Goal: Download file/media

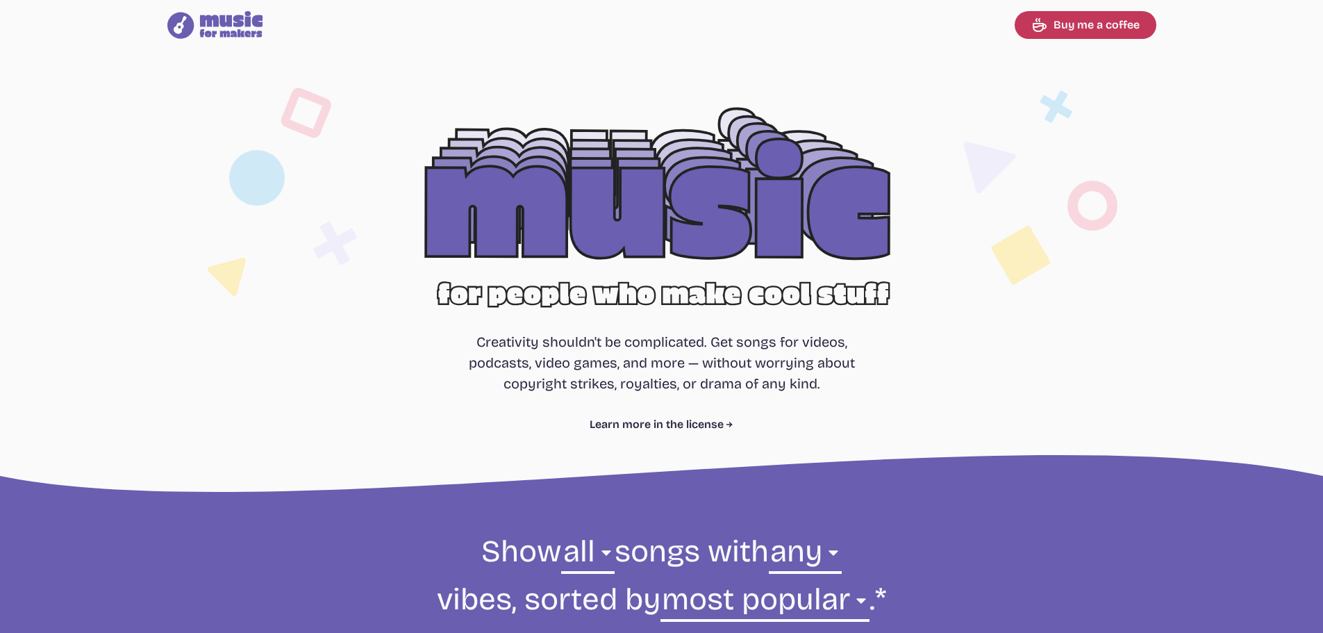
select select "most popular"
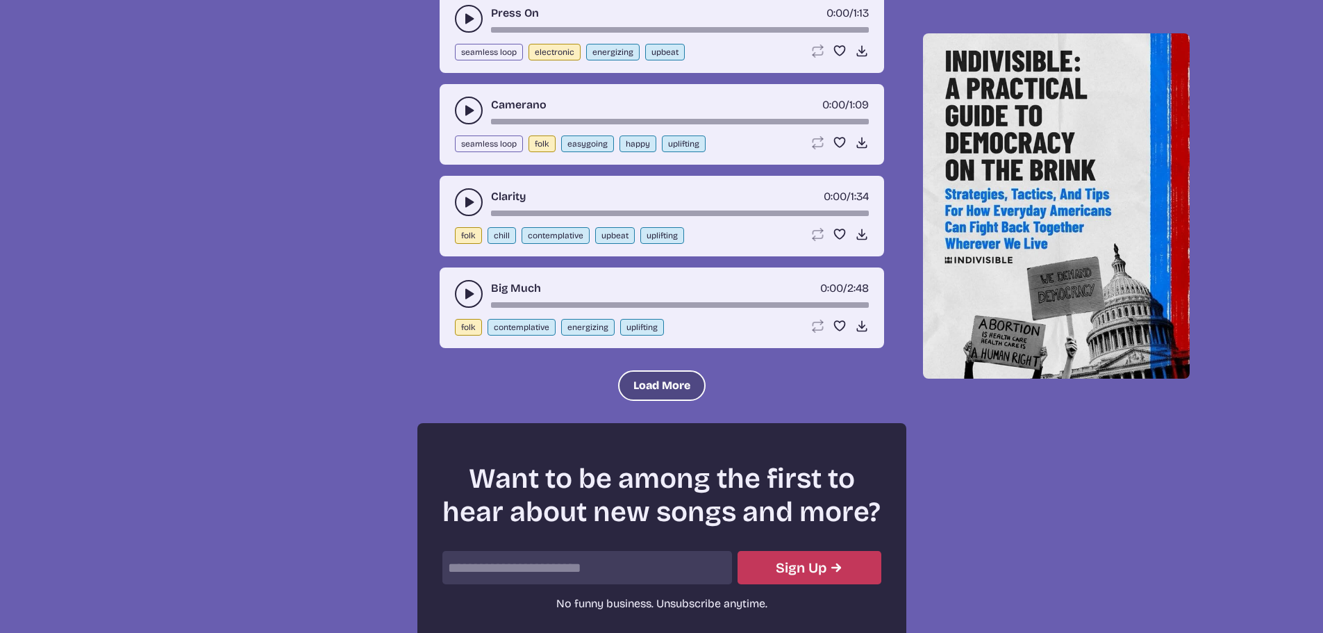
scroll to position [1578, 0]
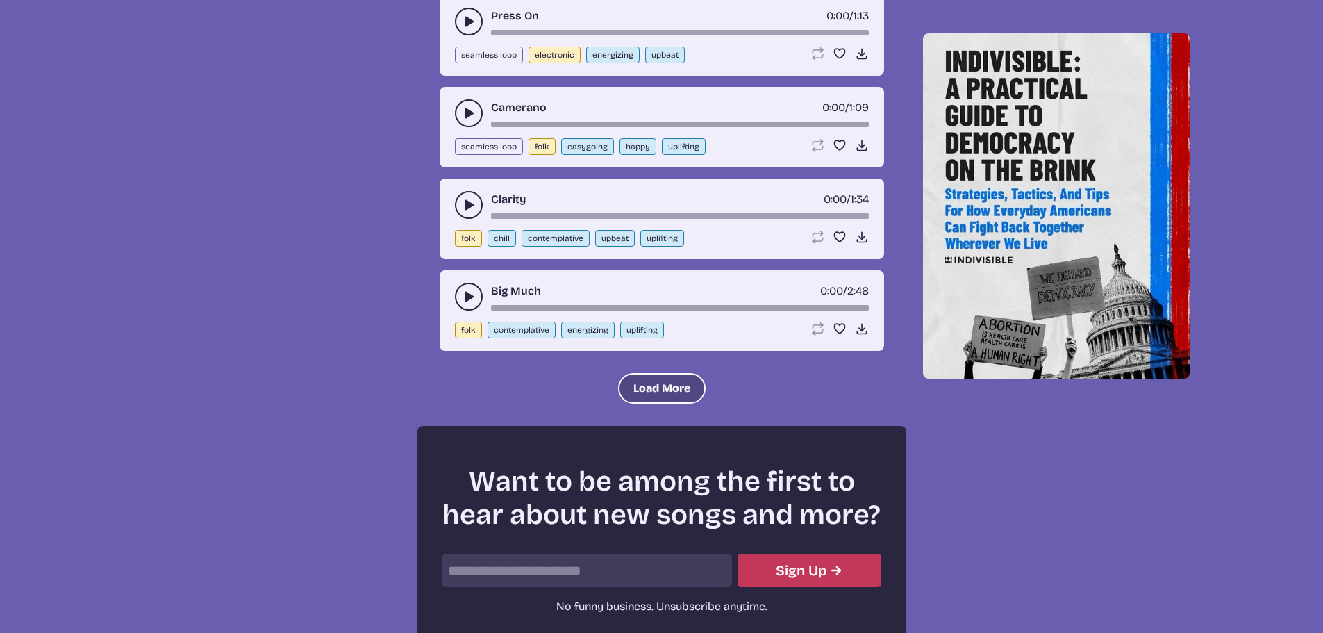
click at [648, 378] on button "Load More" at bounding box center [661, 388] width 87 height 31
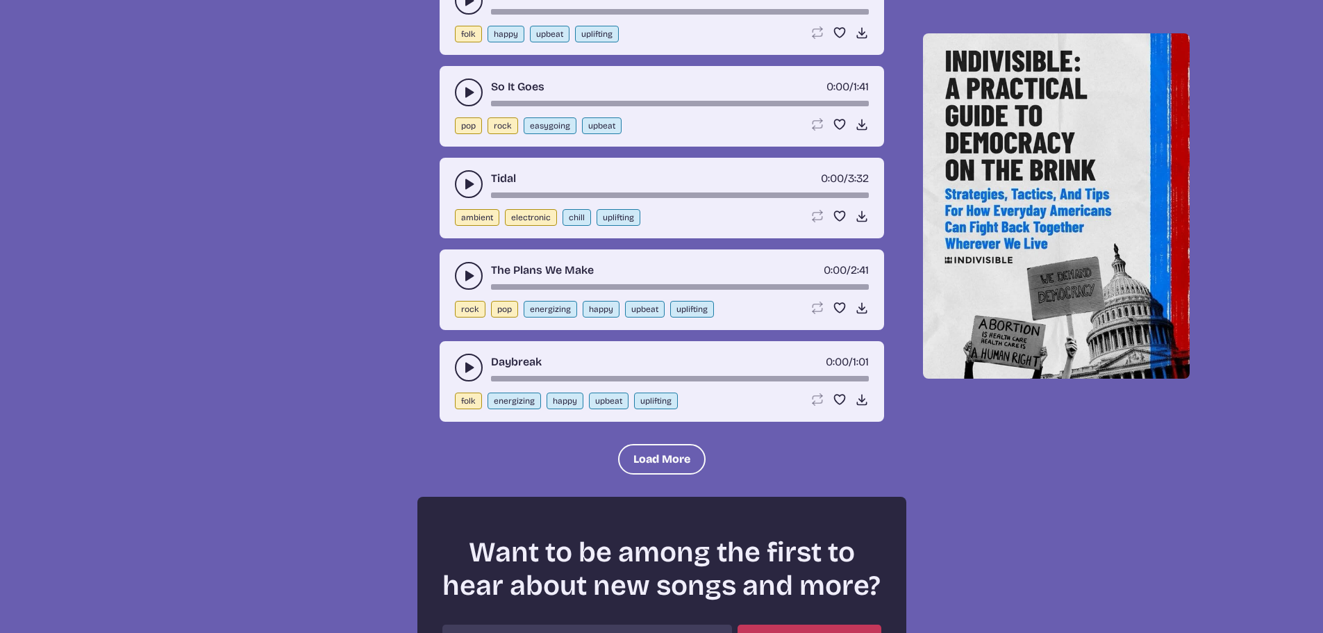
scroll to position [2828, 0]
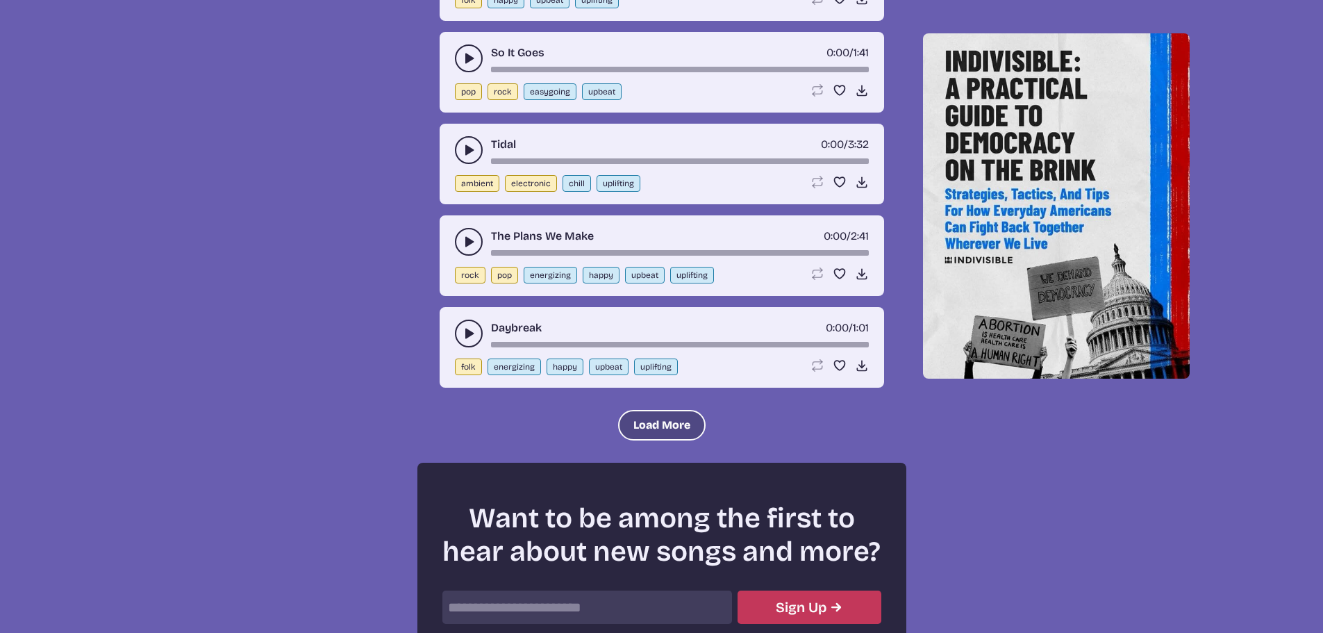
click at [632, 424] on button "Load More" at bounding box center [661, 425] width 87 height 31
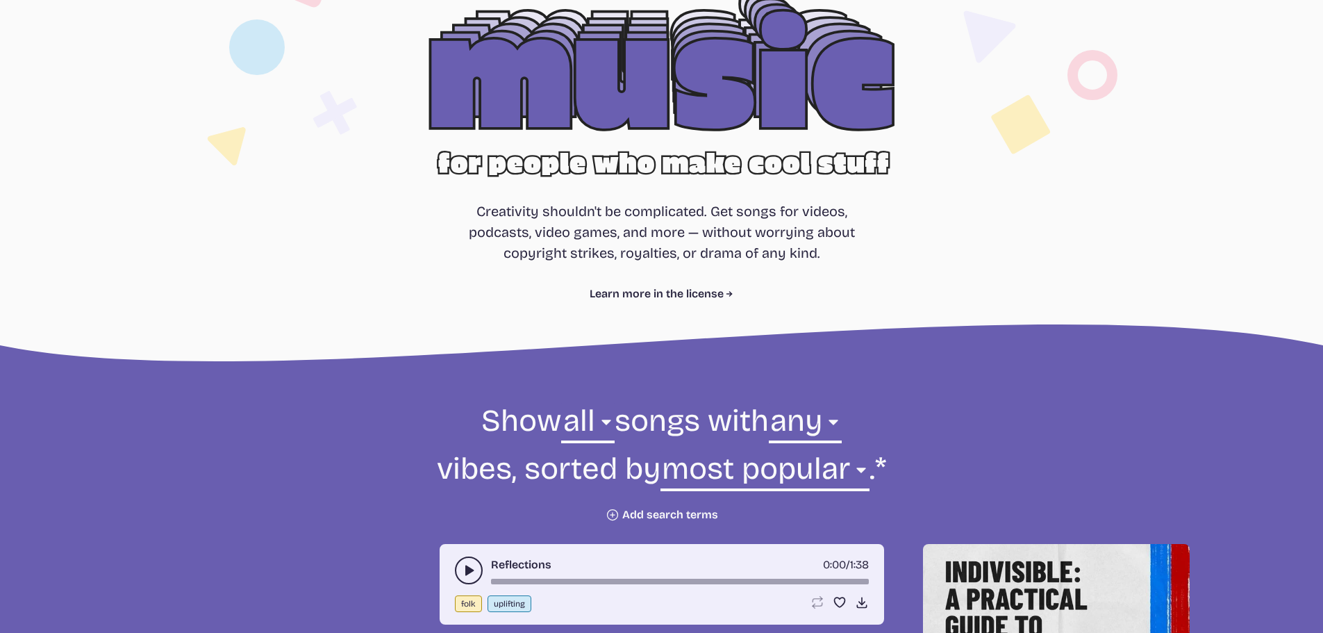
scroll to position [278, 0]
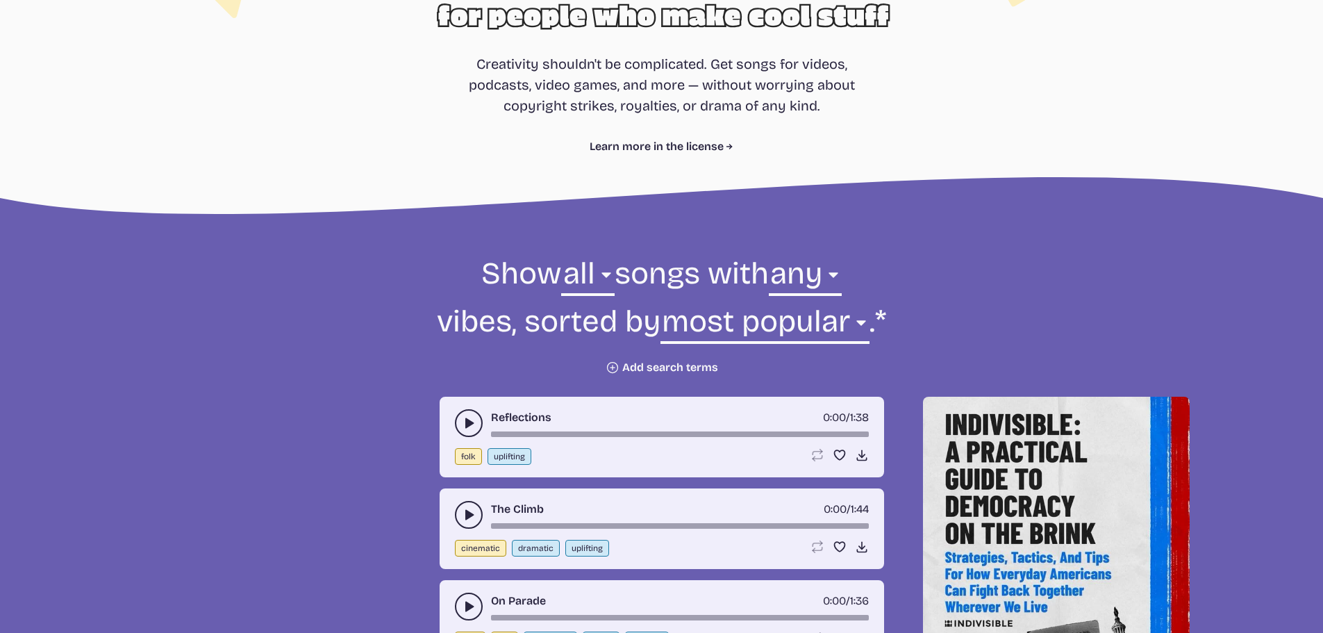
click at [683, 365] on button "Plus icon Add search terms" at bounding box center [662, 367] width 112 height 14
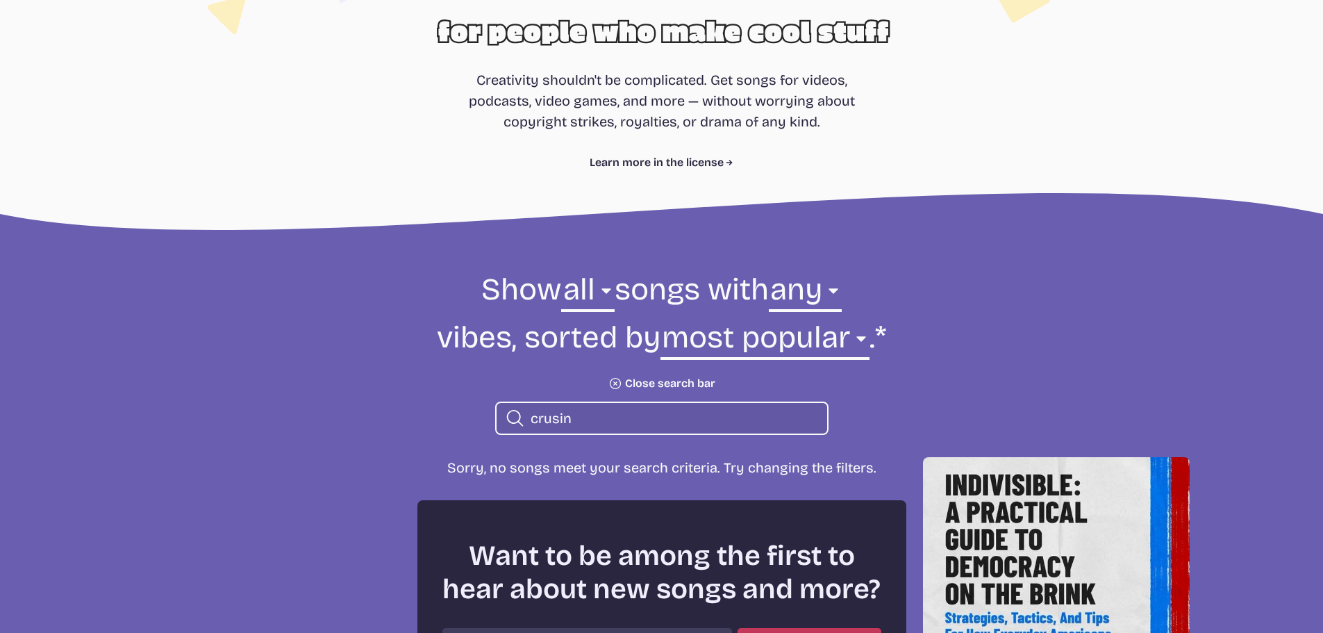
scroll to position [260, 0]
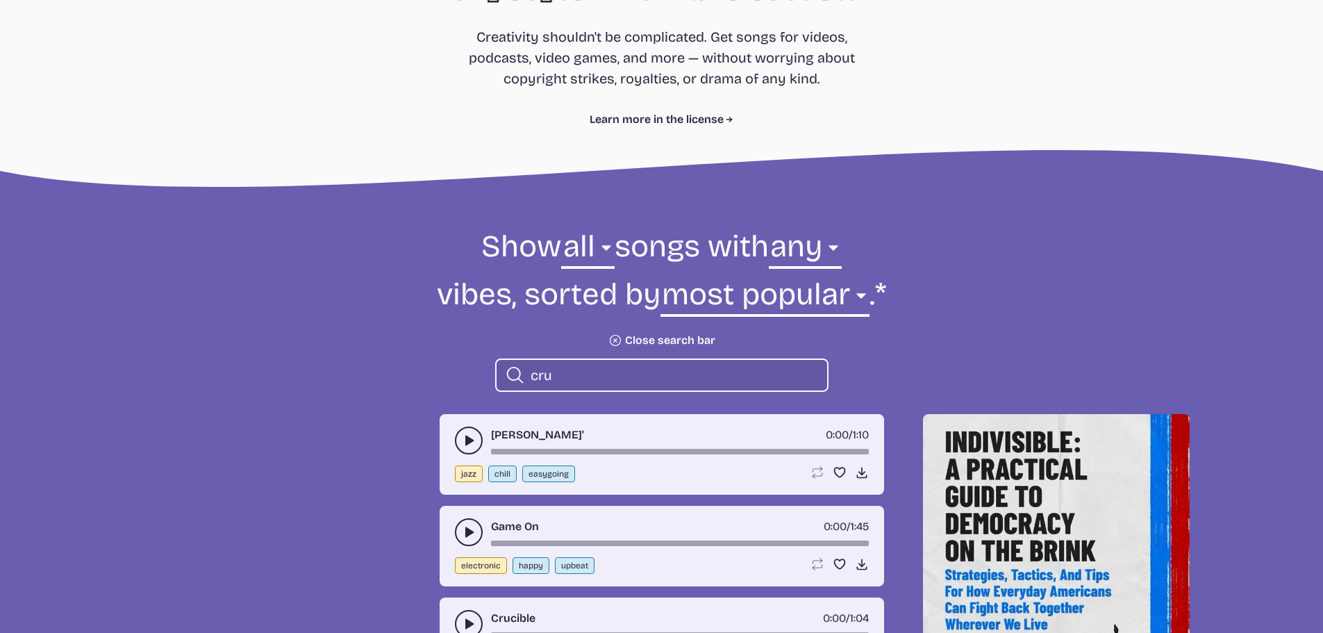
scroll to position [330, 0]
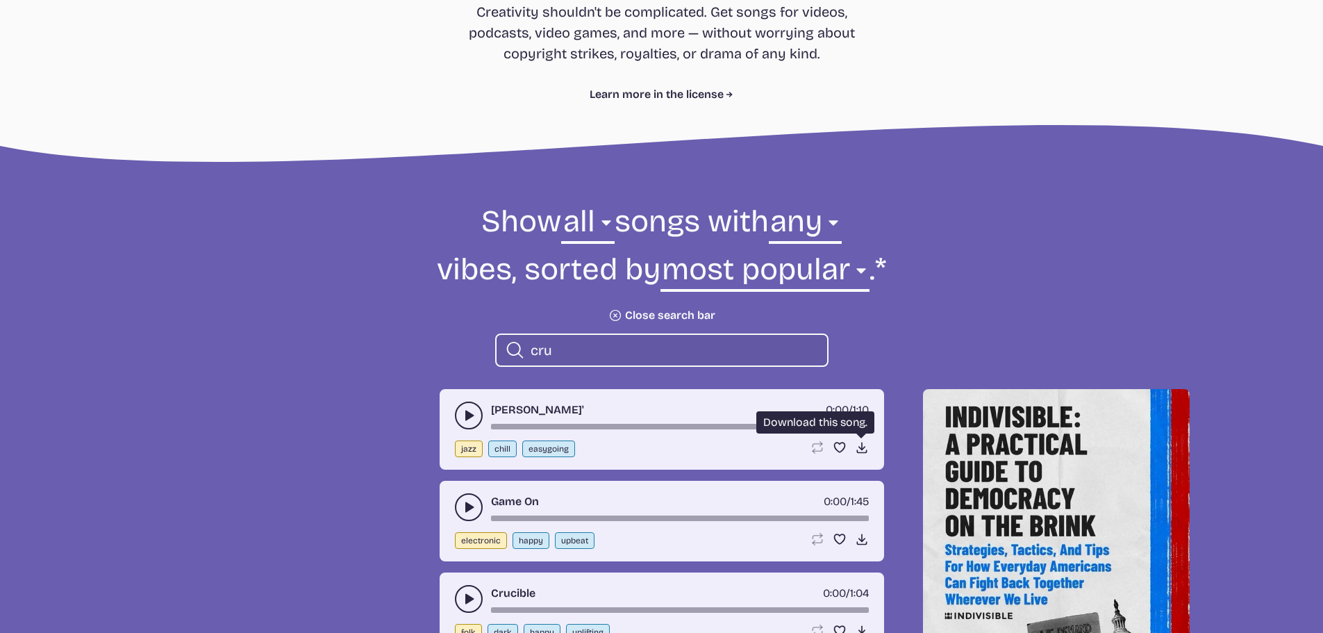
click at [862, 448] on use at bounding box center [862, 447] width 14 height 14
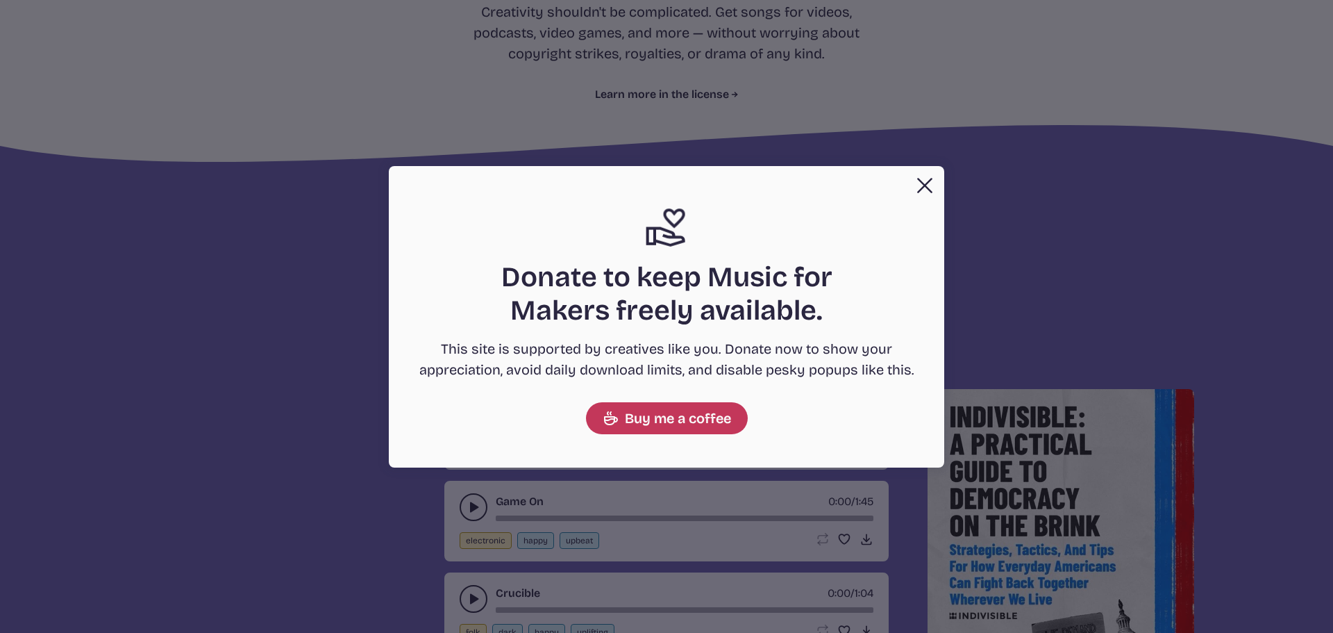
click at [928, 176] on button "Close" at bounding box center [925, 186] width 28 height 28
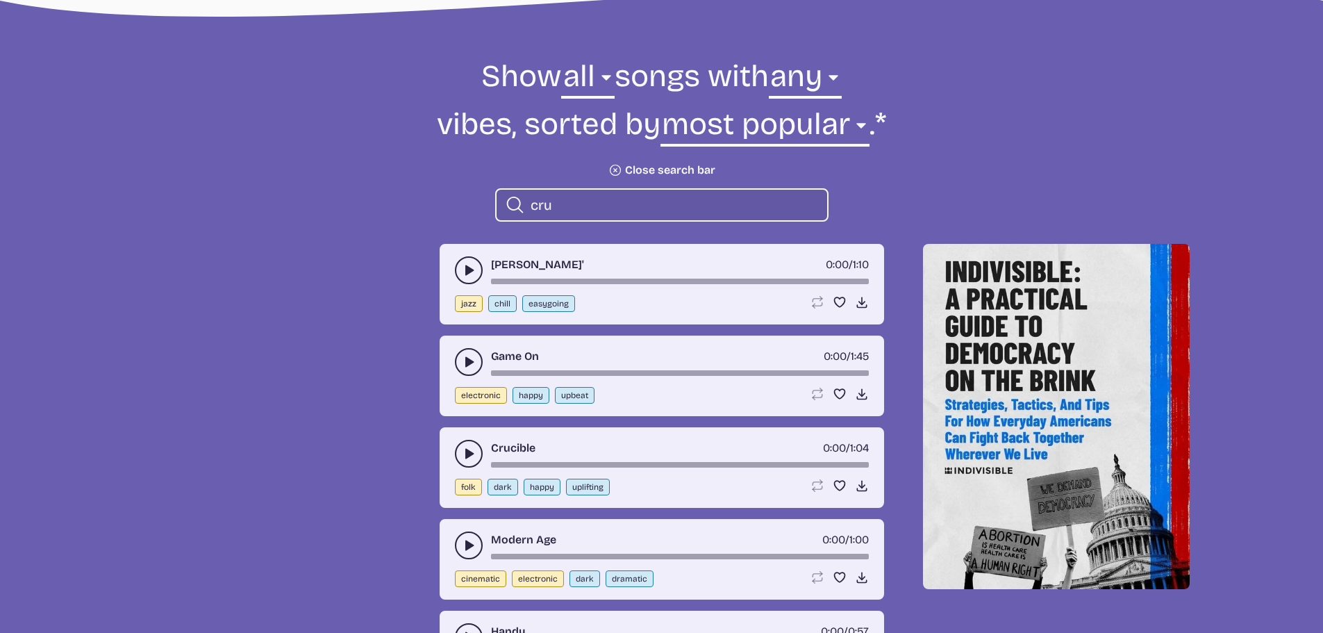
scroll to position [538, 0]
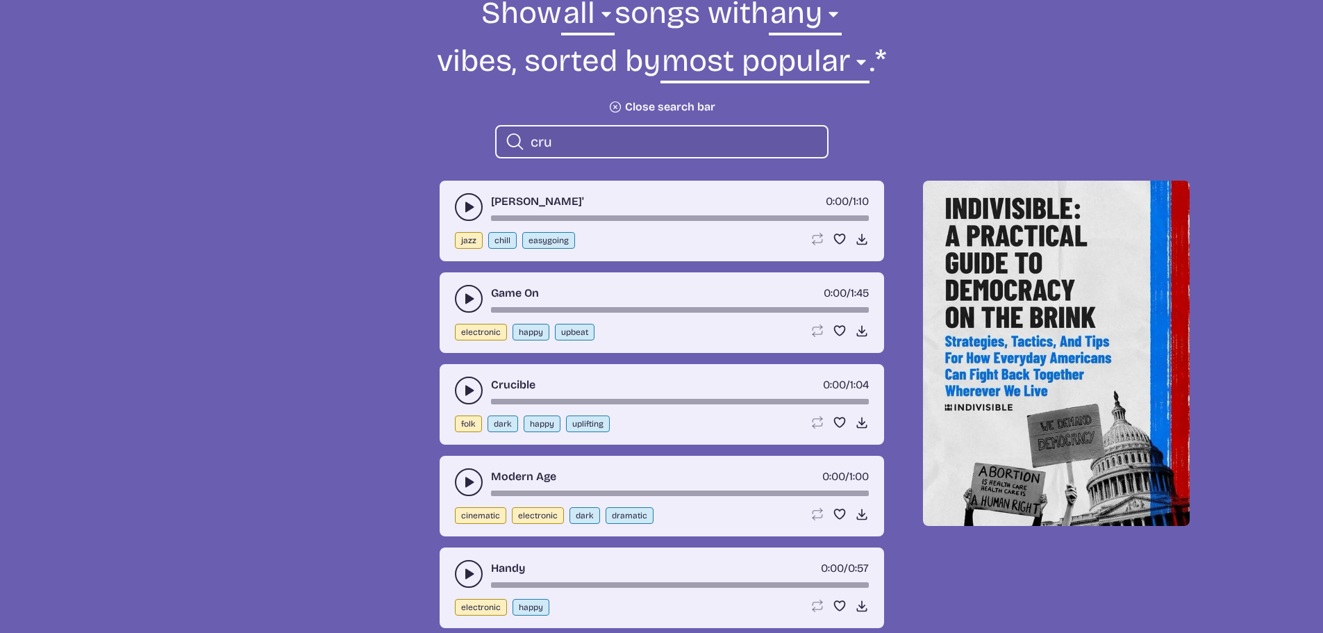
drag, startPoint x: 574, startPoint y: 142, endPoint x: 485, endPoint y: 146, distance: 89.6
click at [485, 146] on form "Show all ambient cinematic electronic folk holiday jazz pop rock world all song…" at bounding box center [662, 75] width 756 height 165
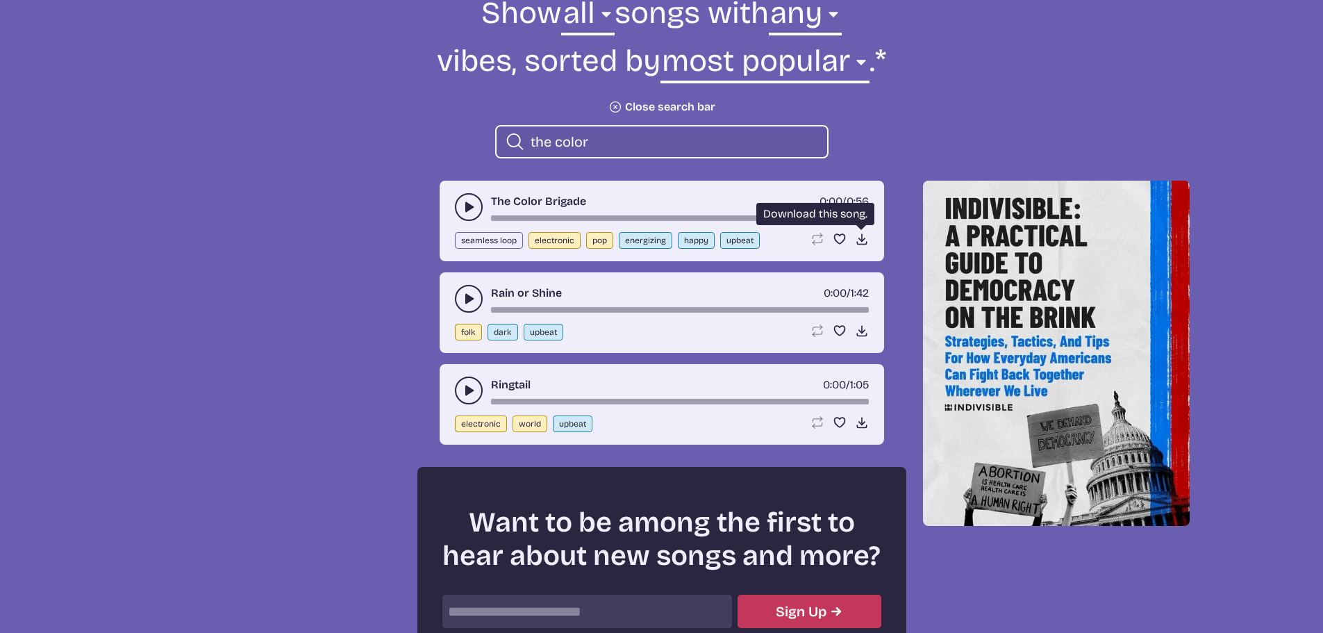
click at [860, 239] on icon "Download song" at bounding box center [862, 239] width 14 height 14
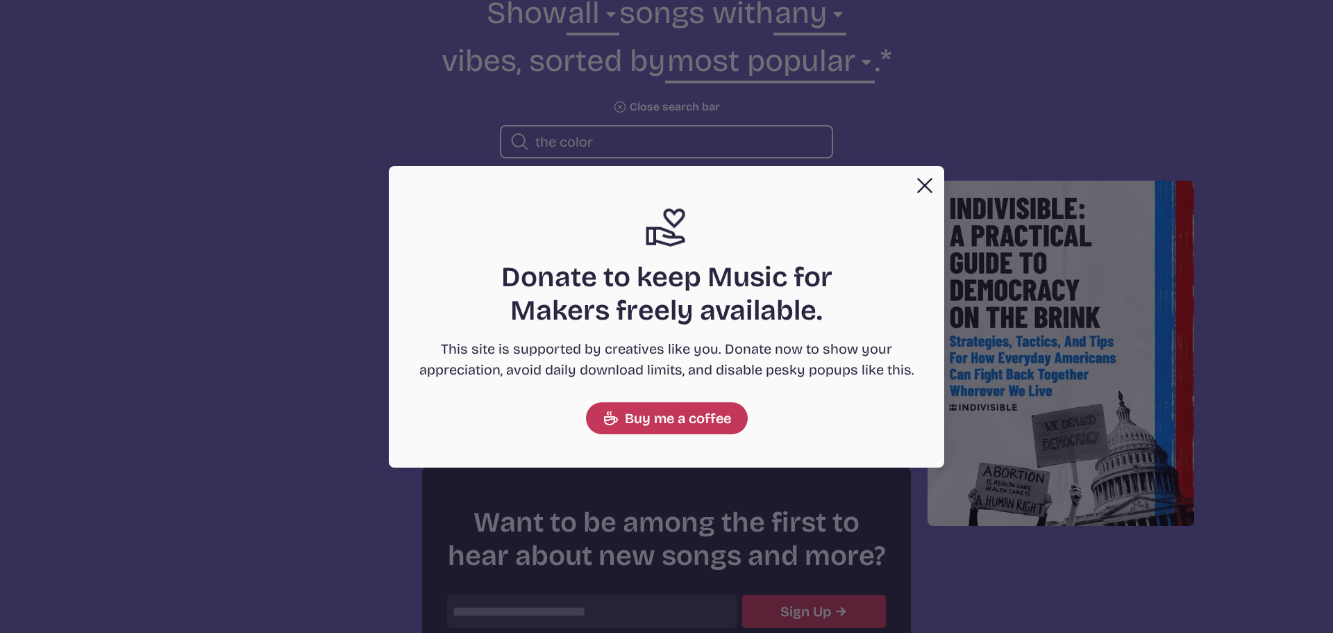
drag, startPoint x: 919, startPoint y: 185, endPoint x: 892, endPoint y: 182, distance: 28.0
click at [919, 185] on button "Close" at bounding box center [925, 186] width 28 height 28
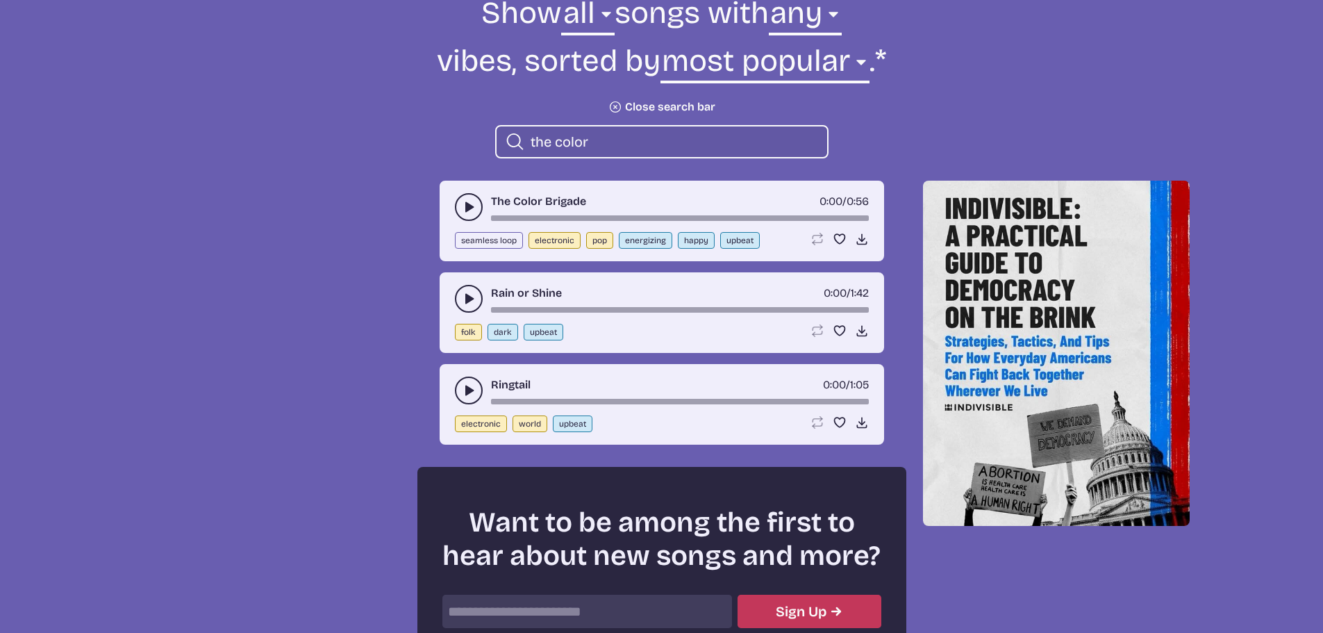
drag, startPoint x: 604, startPoint y: 144, endPoint x: 468, endPoint y: 138, distance: 136.2
click at [472, 140] on form "Show all ambient cinematic electronic folk holiday jazz pop rock world all song…" at bounding box center [662, 75] width 756 height 165
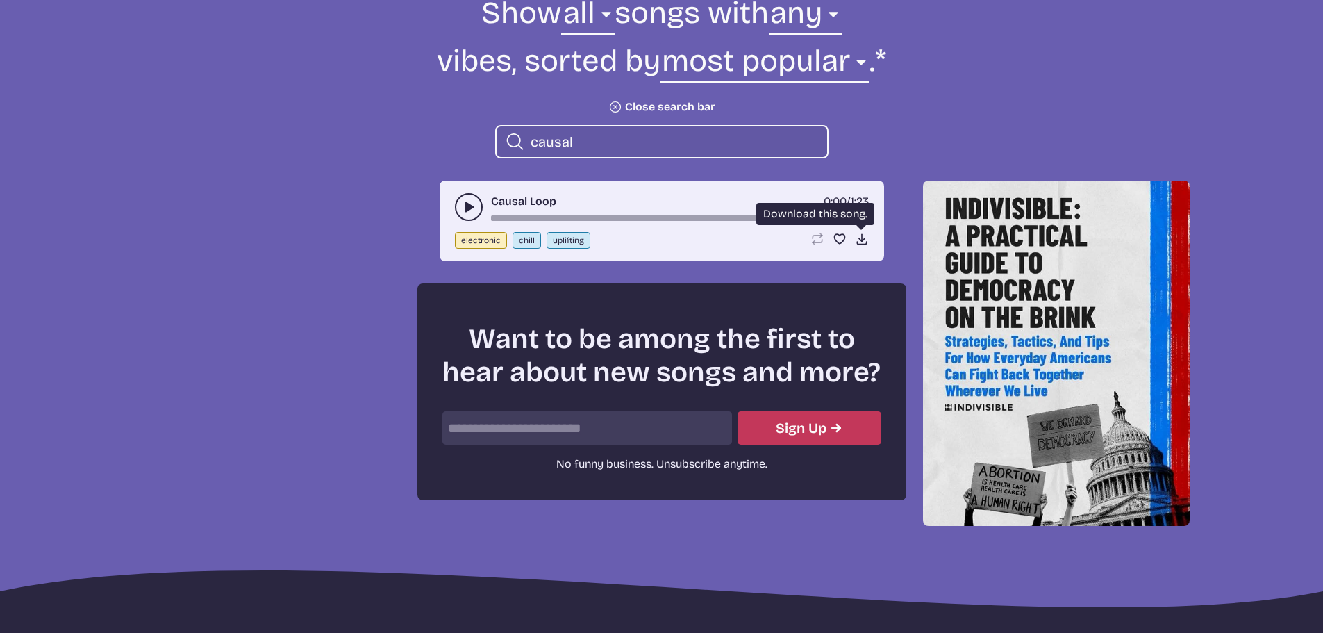
click at [856, 236] on icon "Download song" at bounding box center [862, 239] width 14 height 14
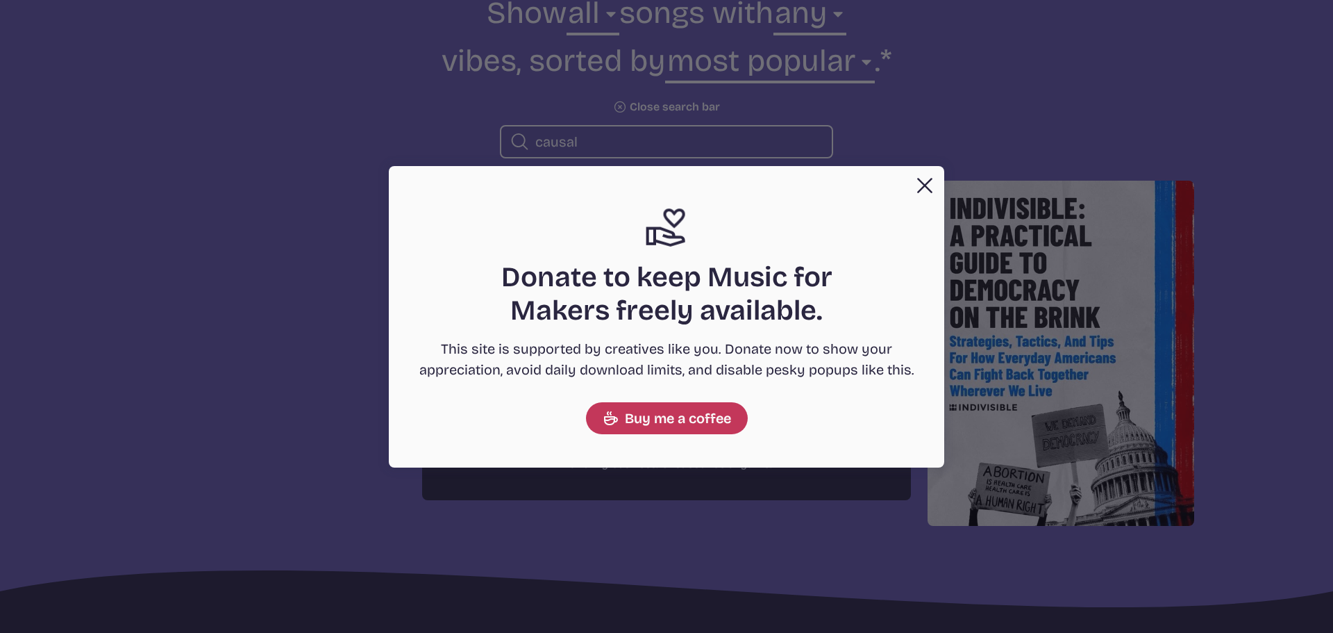
drag, startPoint x: 917, startPoint y: 185, endPoint x: 728, endPoint y: 162, distance: 190.2
click at [917, 185] on button "Close" at bounding box center [925, 186] width 28 height 28
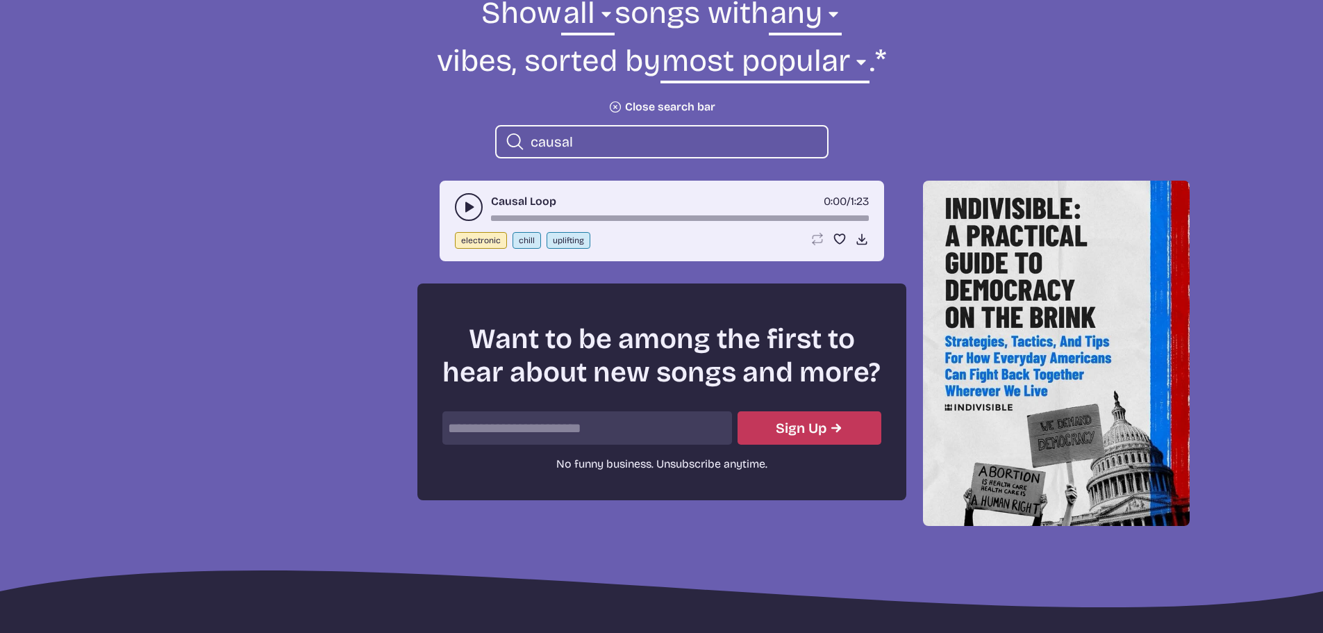
drag, startPoint x: 615, startPoint y: 140, endPoint x: 503, endPoint y: 135, distance: 112.6
click at [505, 136] on div "Search icon causal" at bounding box center [661, 141] width 333 height 33
click at [856, 235] on icon "Download song" at bounding box center [862, 239] width 14 height 14
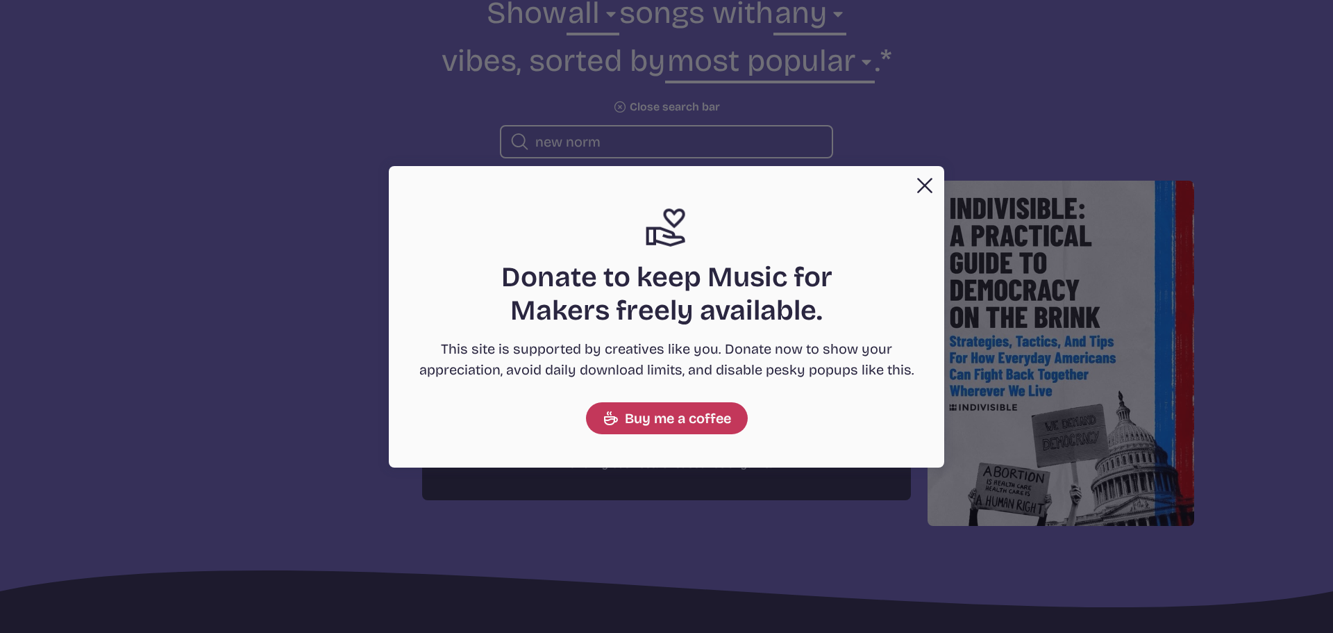
click at [923, 187] on button "Close" at bounding box center [925, 186] width 28 height 28
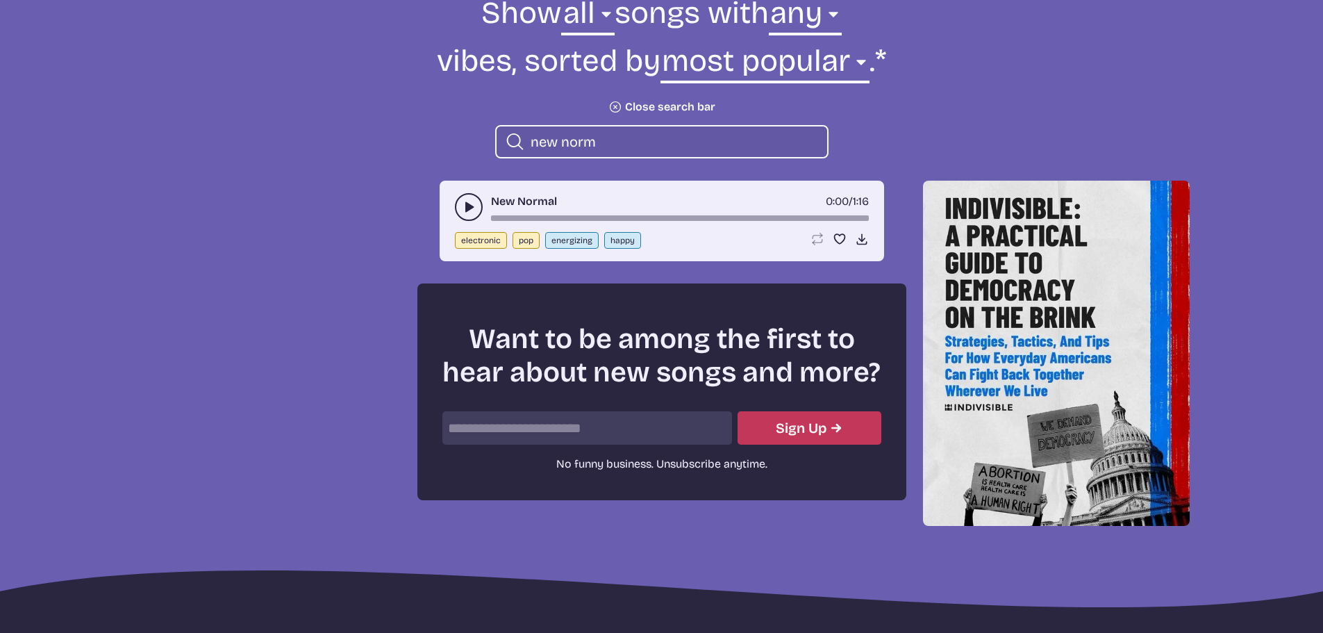
drag, startPoint x: 634, startPoint y: 146, endPoint x: 508, endPoint y: 145, distance: 126.4
click at [508, 147] on div "Search icon new norm" at bounding box center [661, 141] width 333 height 33
type input "c"
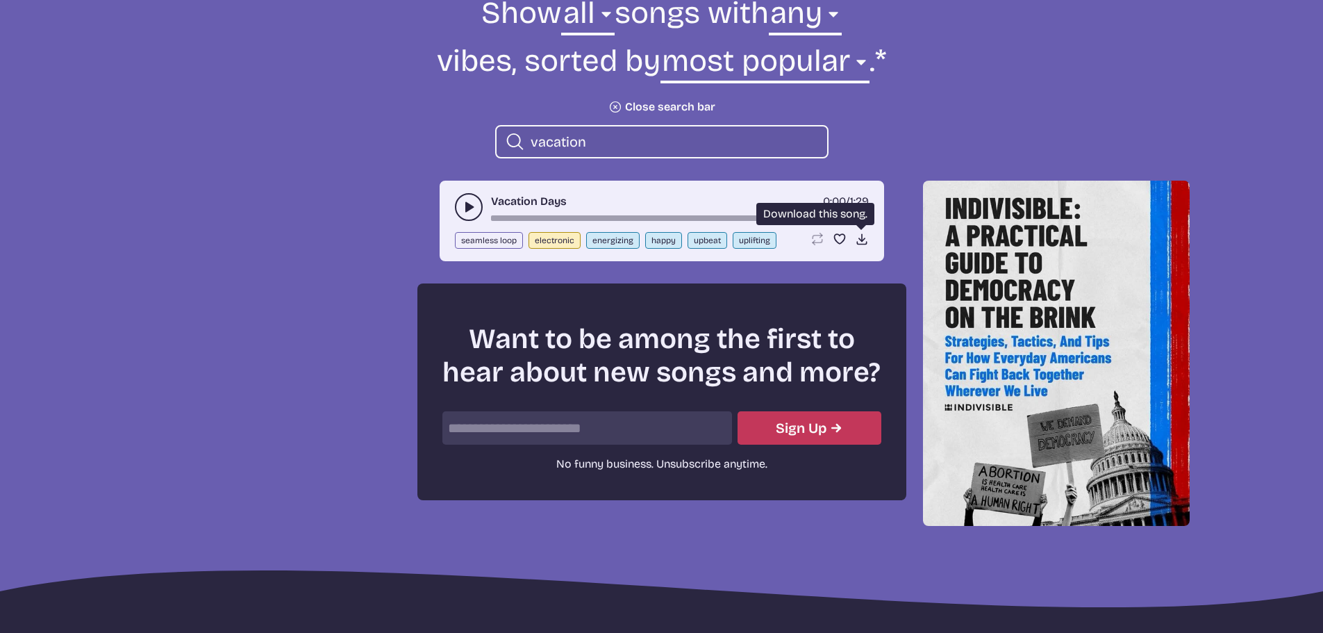
type input "vacation"
click at [856, 238] on icon "Download song" at bounding box center [862, 239] width 14 height 14
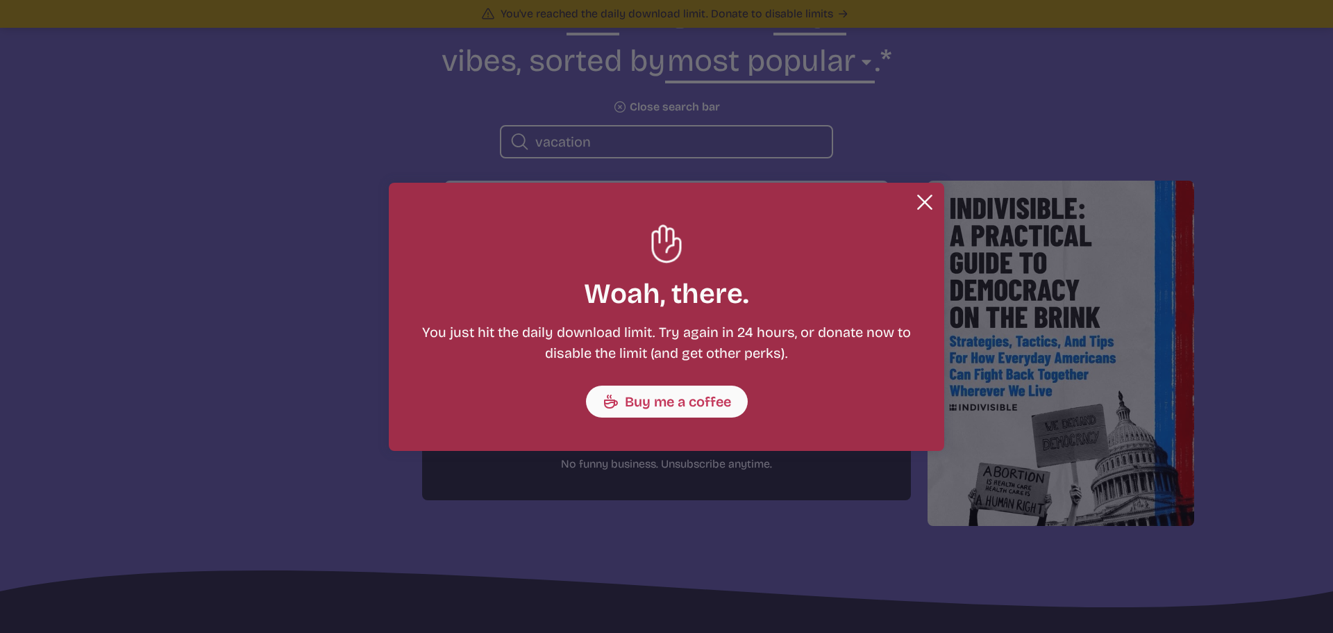
click at [923, 198] on button "Close" at bounding box center [925, 202] width 28 height 28
